Goal: Find specific page/section: Find specific page/section

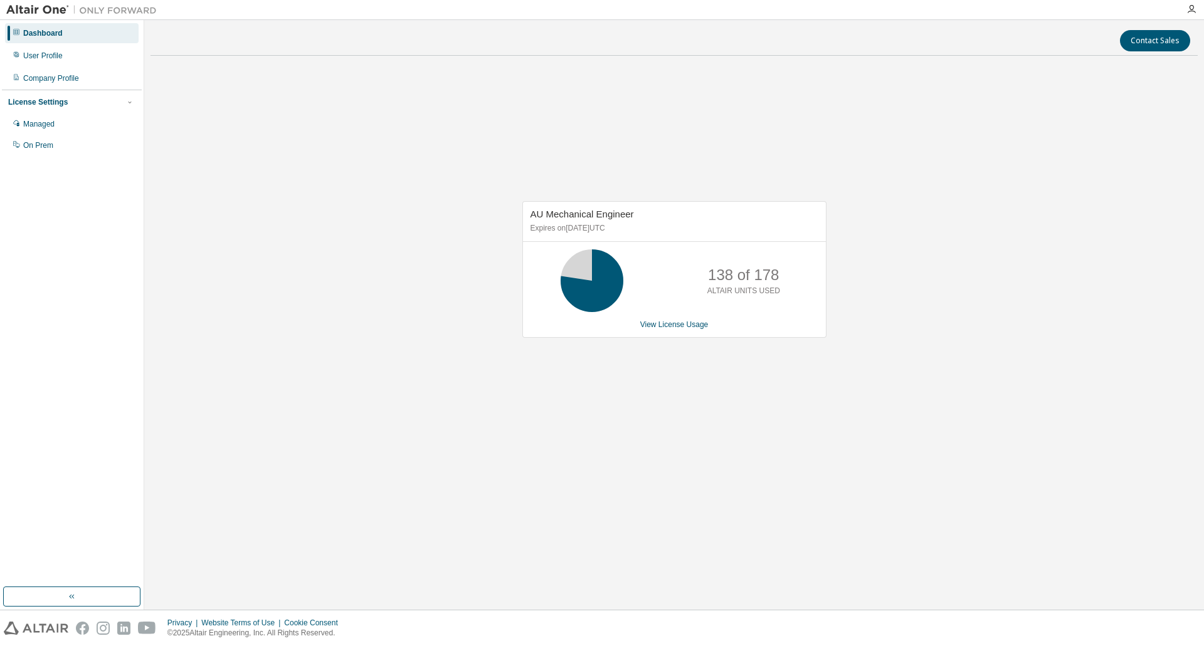
click at [42, 13] on img at bounding box center [84, 10] width 157 height 13
click at [41, 31] on div "Dashboard" at bounding box center [43, 33] width 40 height 10
click at [51, 77] on div "Company Profile" at bounding box center [51, 78] width 56 height 10
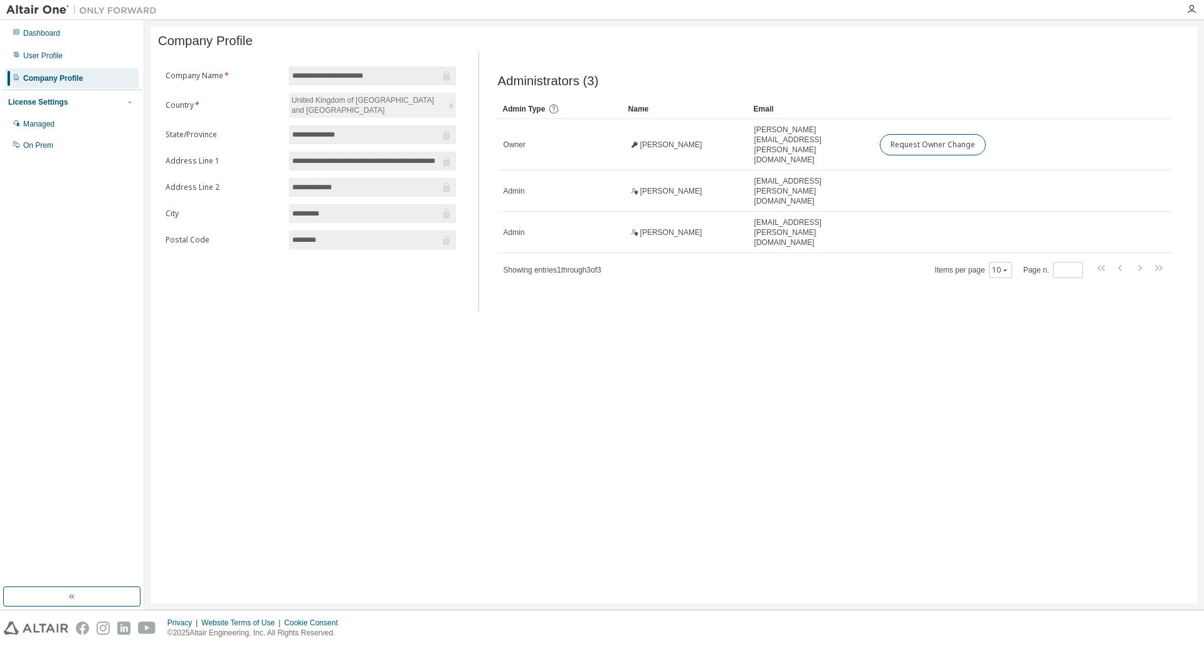
drag, startPoint x: 533, startPoint y: 0, endPoint x: 784, endPoint y: 39, distance: 254.4
click at [784, 39] on div "Company Profile" at bounding box center [674, 41] width 1032 height 14
click at [138, 11] on img at bounding box center [84, 10] width 157 height 13
click at [35, 10] on img at bounding box center [84, 10] width 157 height 13
